Goal: Transaction & Acquisition: Purchase product/service

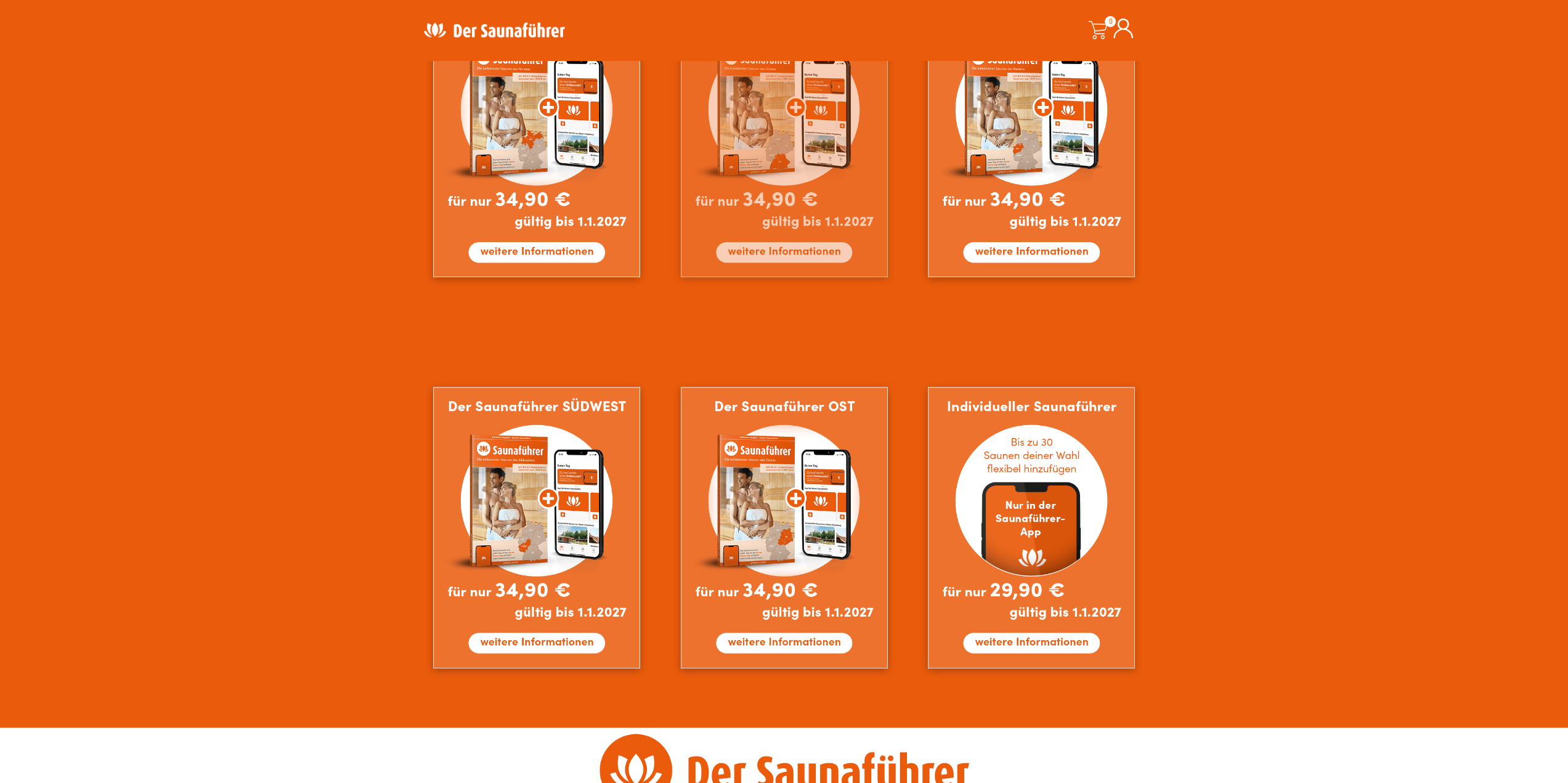
scroll to position [863, 0]
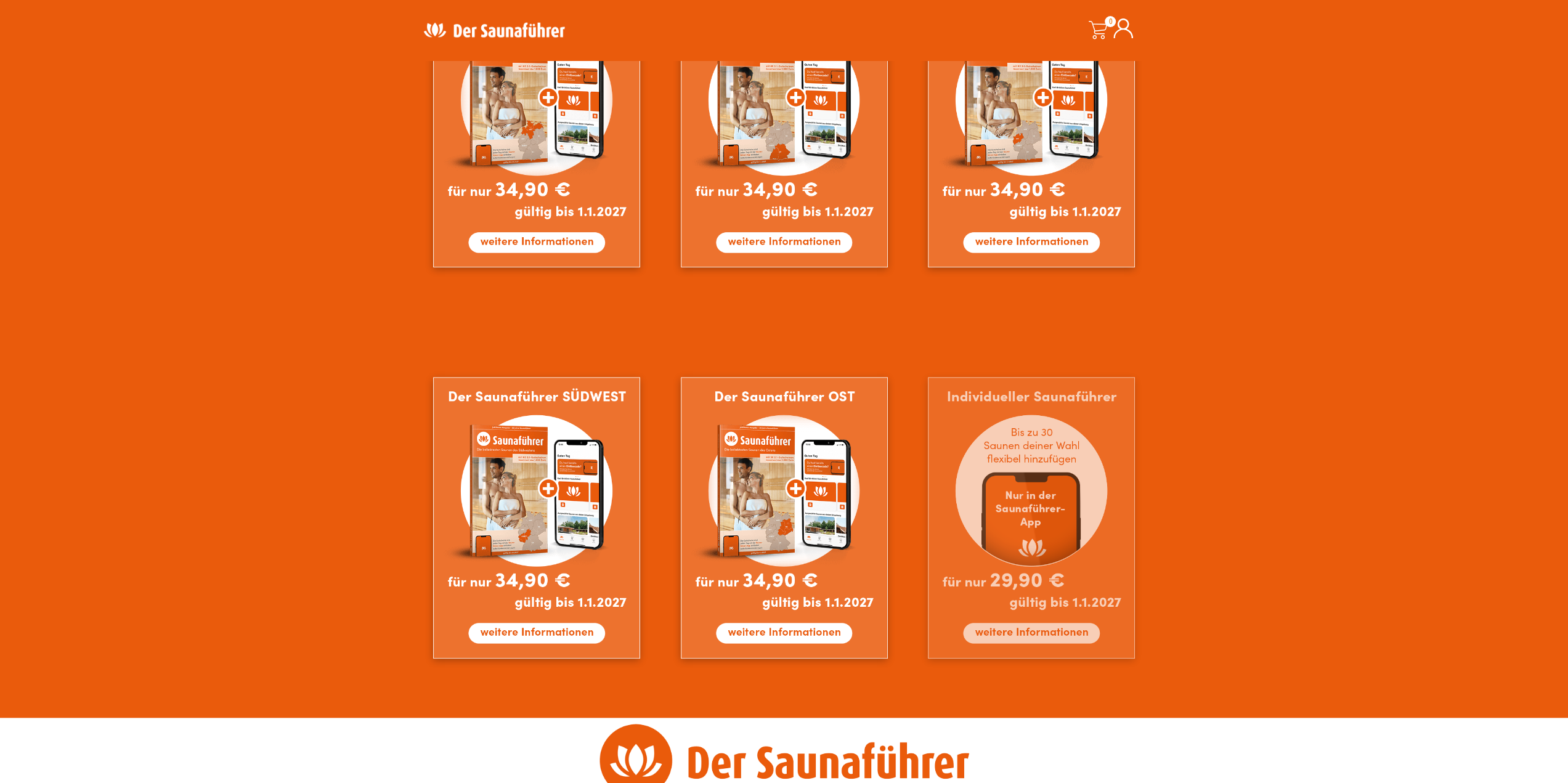
click at [1049, 636] on img at bounding box center [1032, 518] width 207 height 282
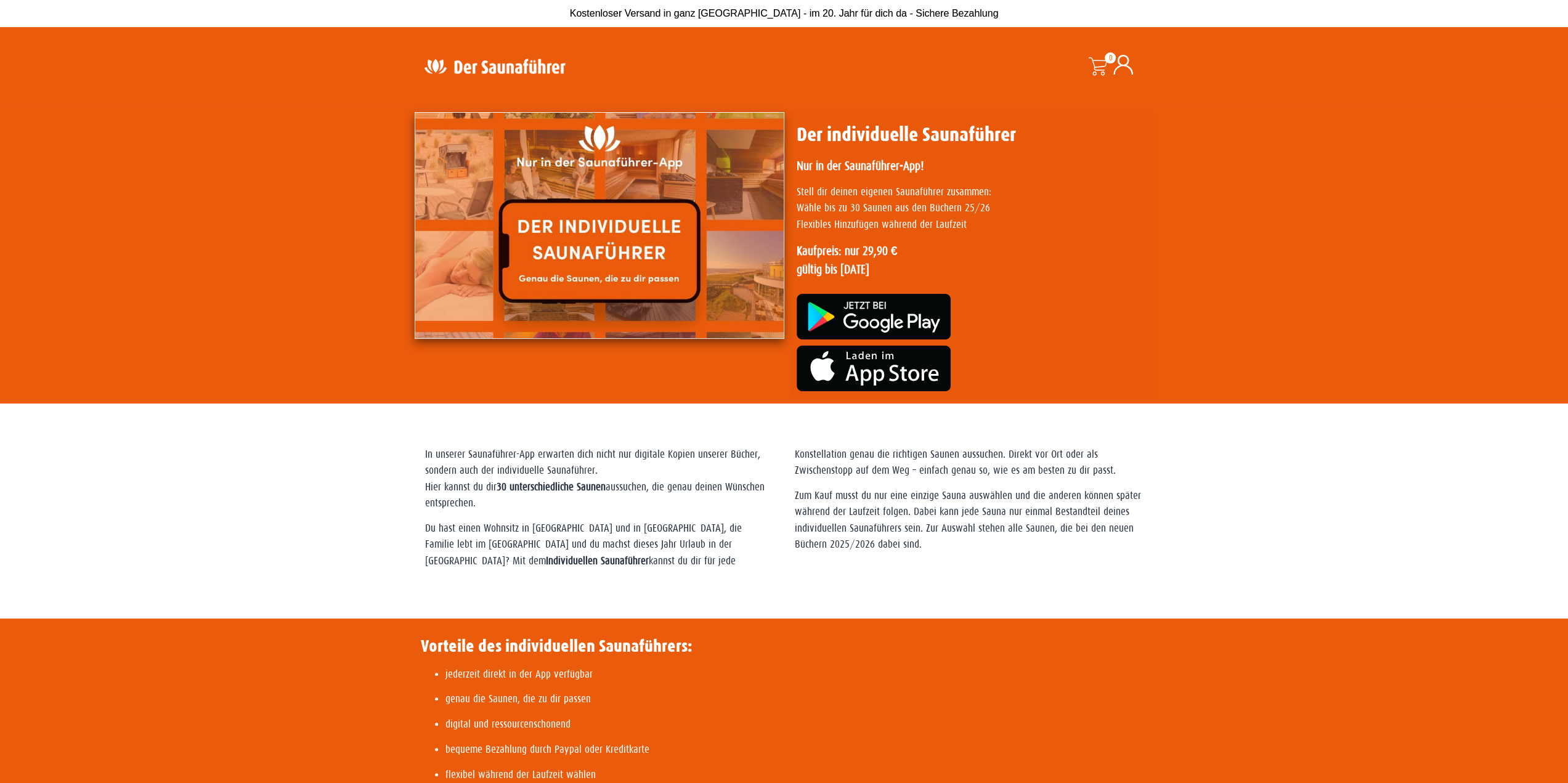
drag, startPoint x: 1042, startPoint y: 599, endPoint x: 1032, endPoint y: 591, distance: 12.8
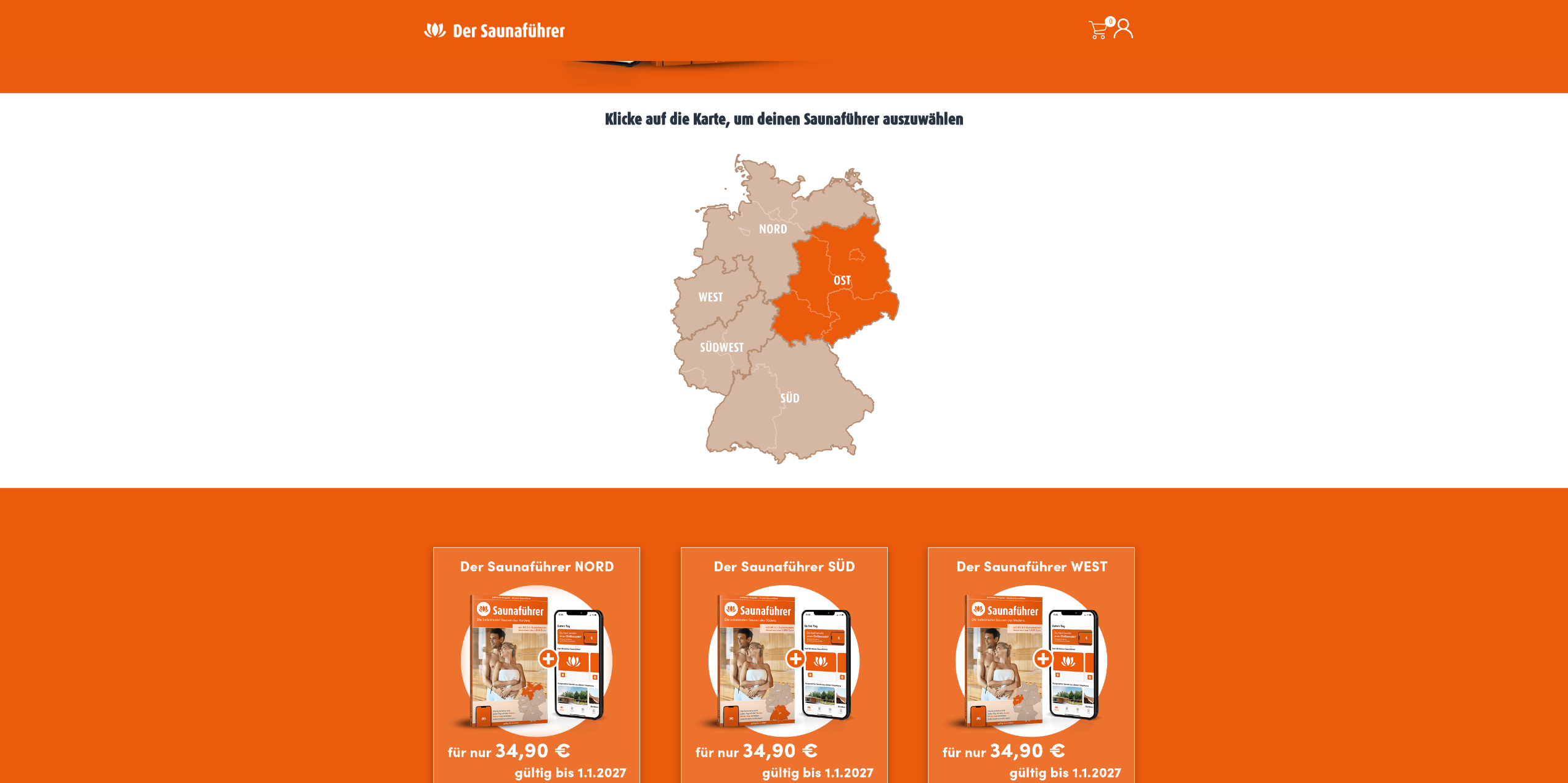
scroll to position [185, 0]
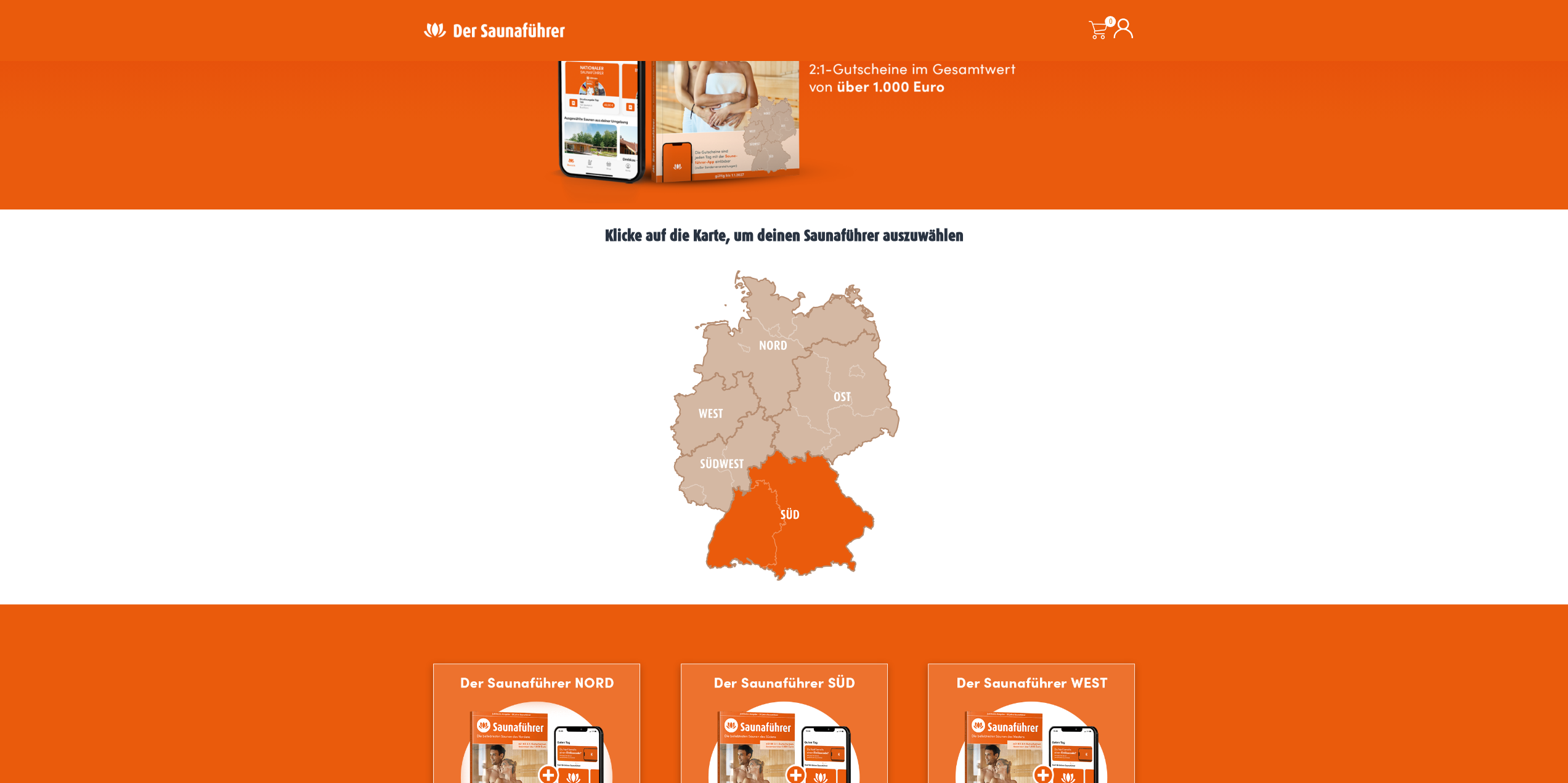
click at [808, 514] on icon at bounding box center [790, 514] width 168 height 130
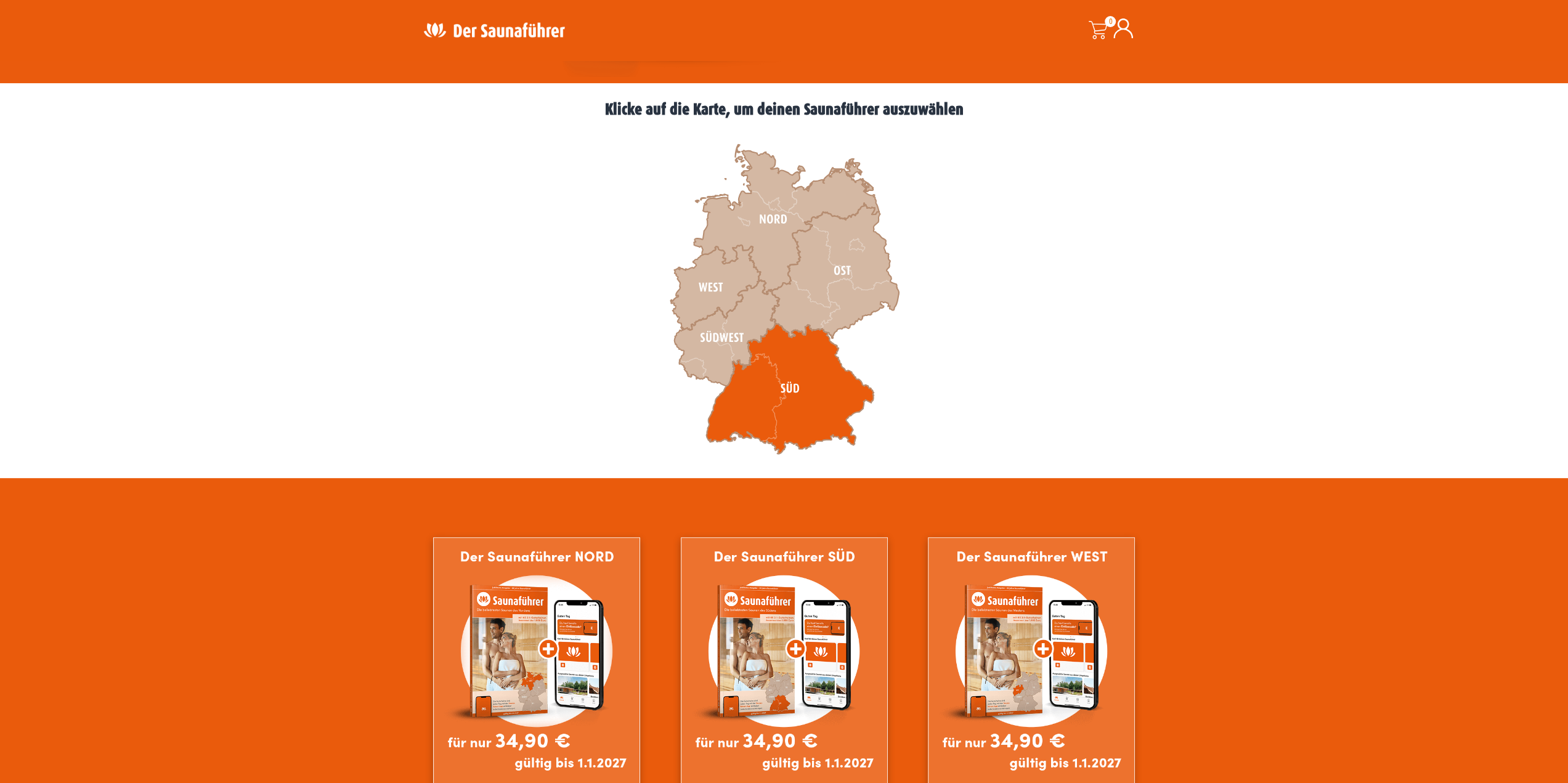
scroll to position [247, 0]
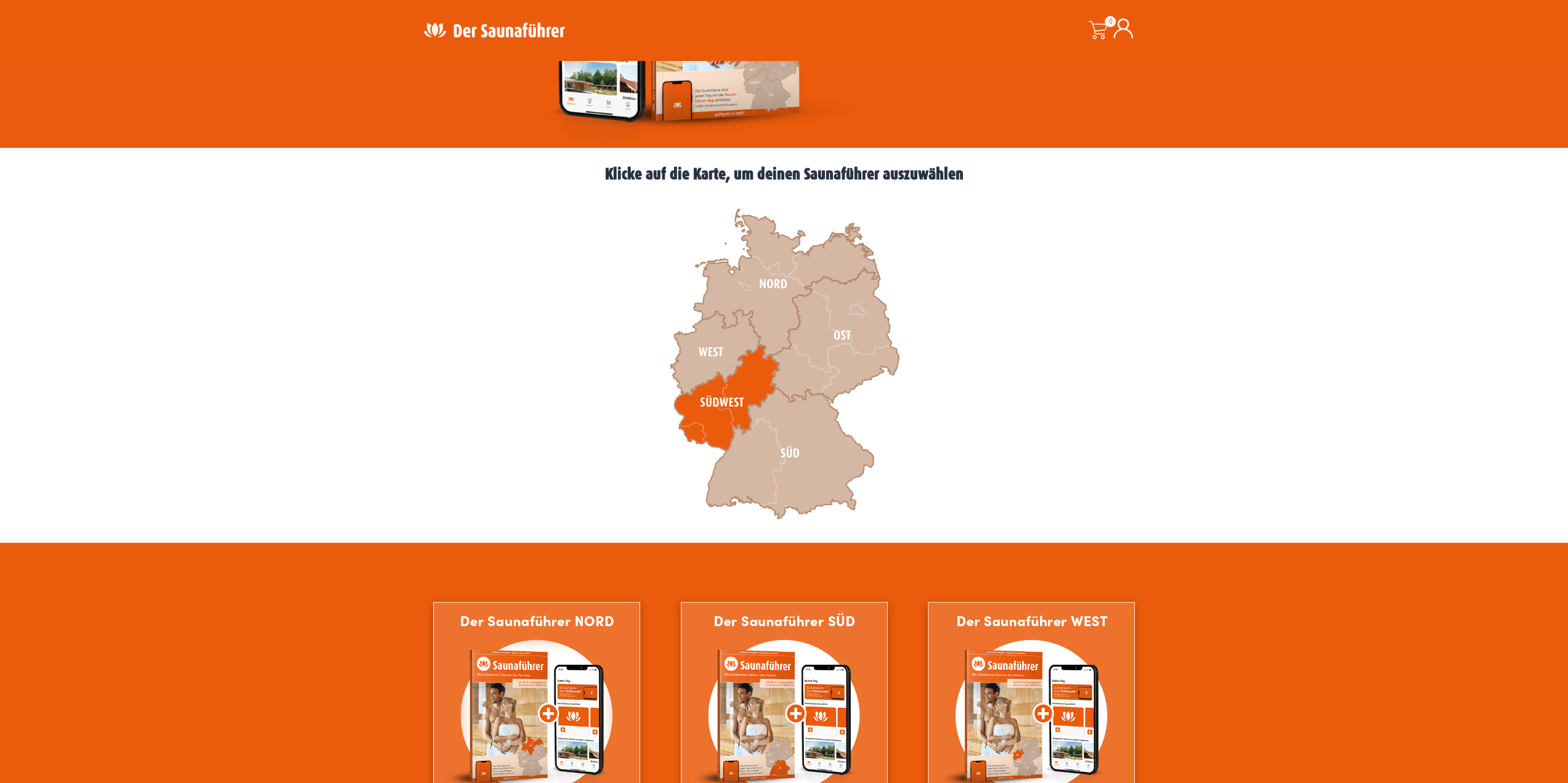
click at [757, 389] on icon at bounding box center [726, 398] width 105 height 106
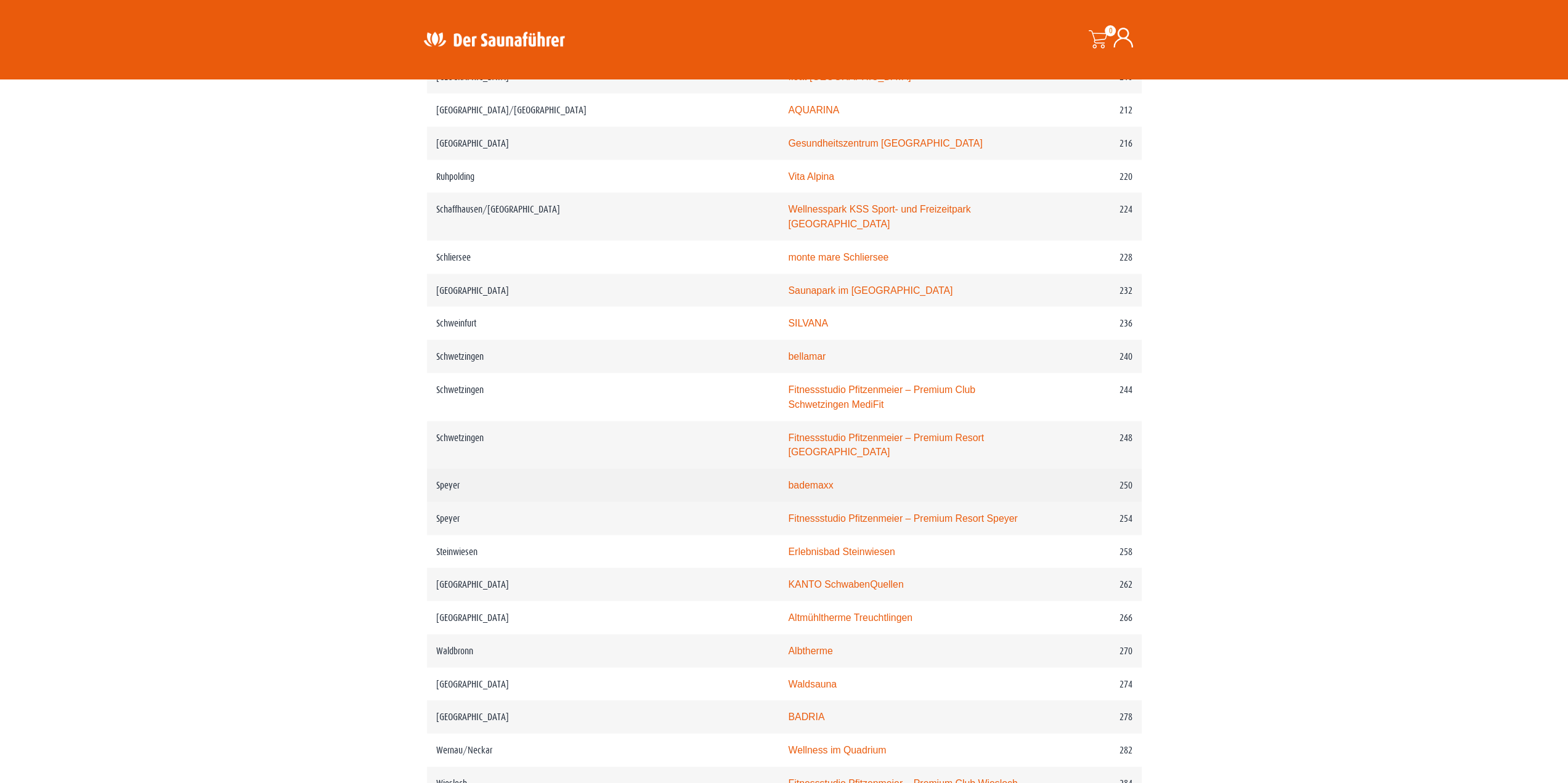
scroll to position [2403, 0]
